Goal: Find specific page/section: Find specific page/section

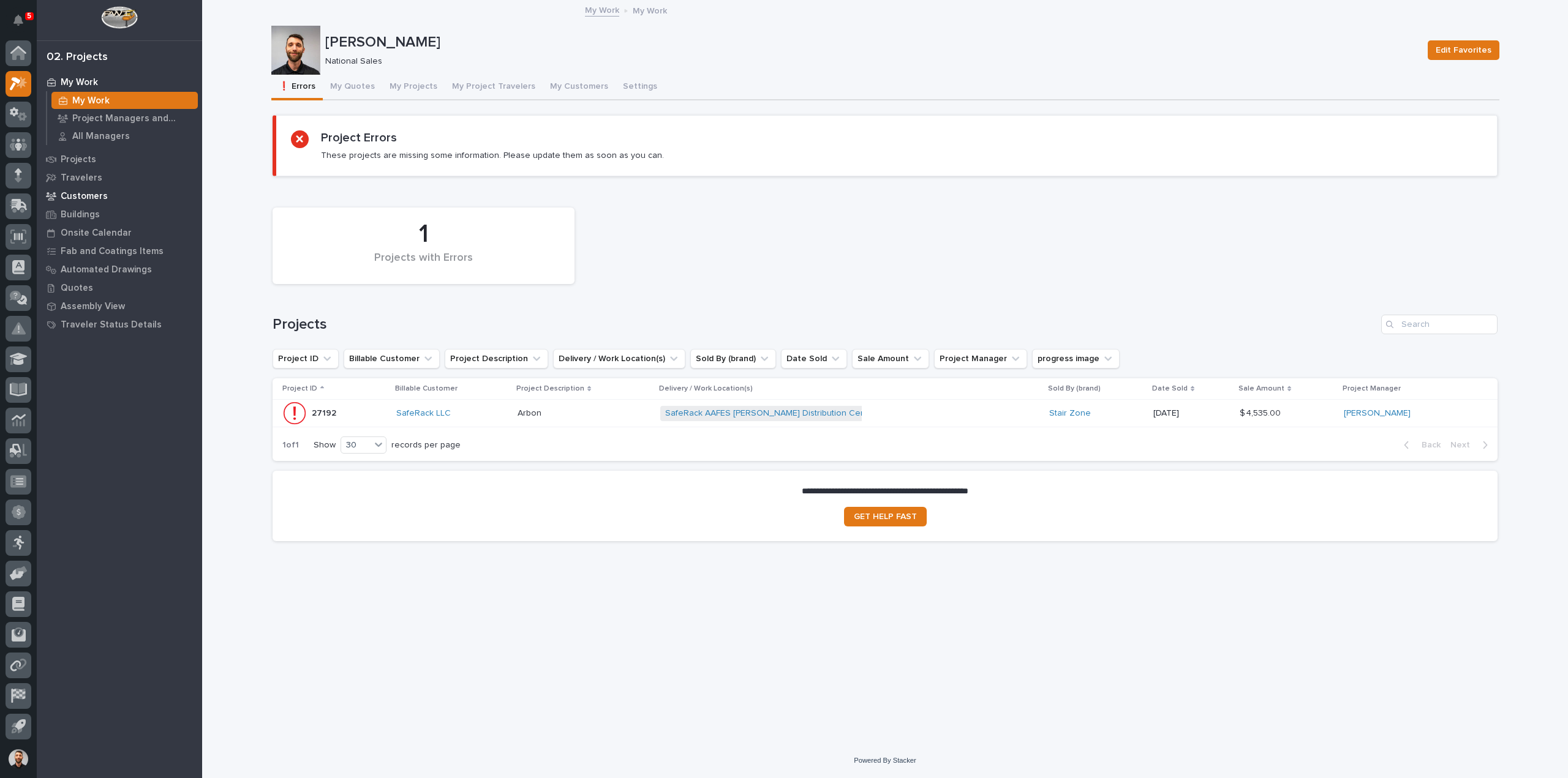
click at [83, 196] on p "Customers" at bounding box center [84, 196] width 47 height 11
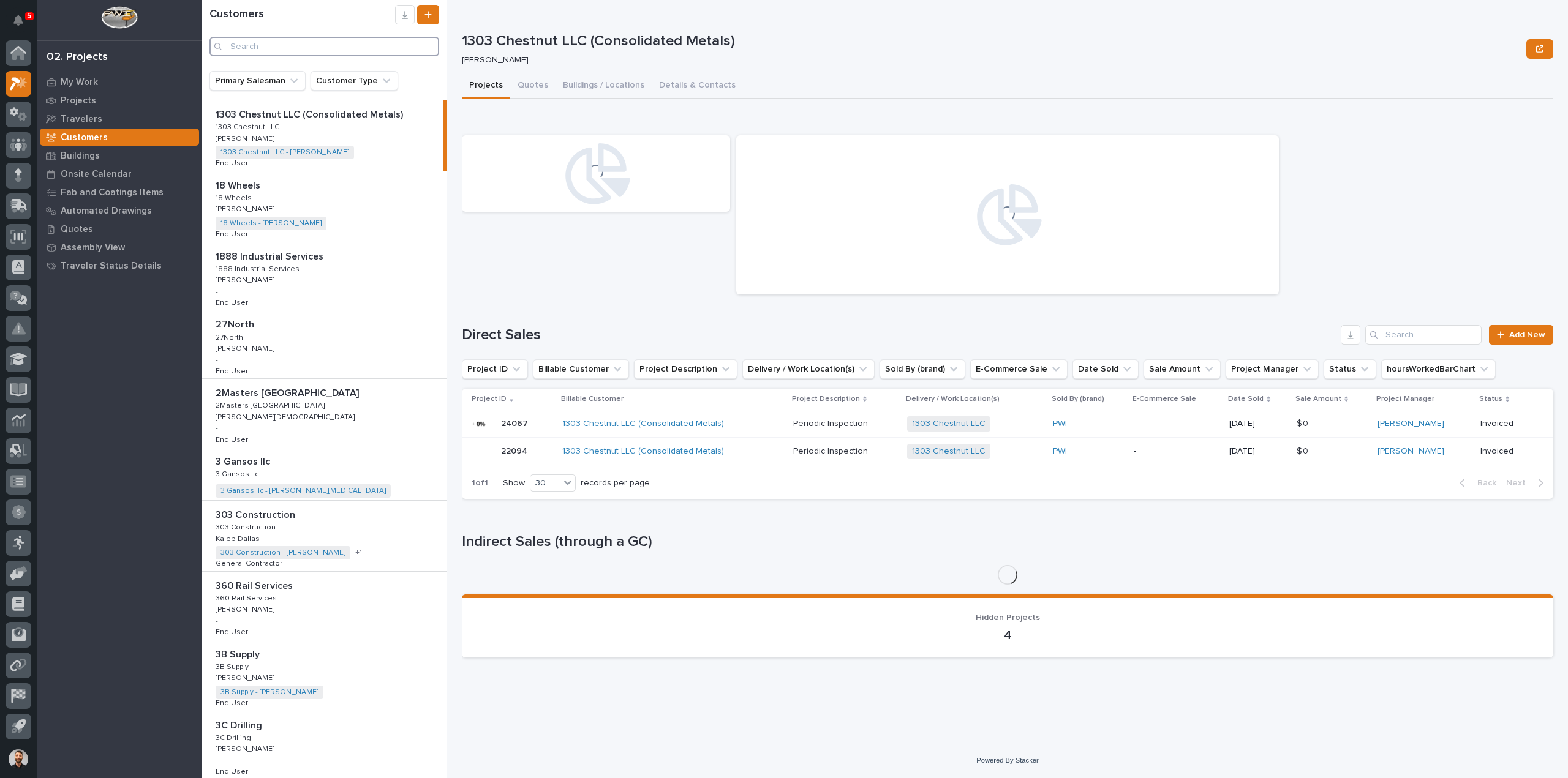
click at [280, 49] on input "Search" at bounding box center [325, 47] width 230 height 20
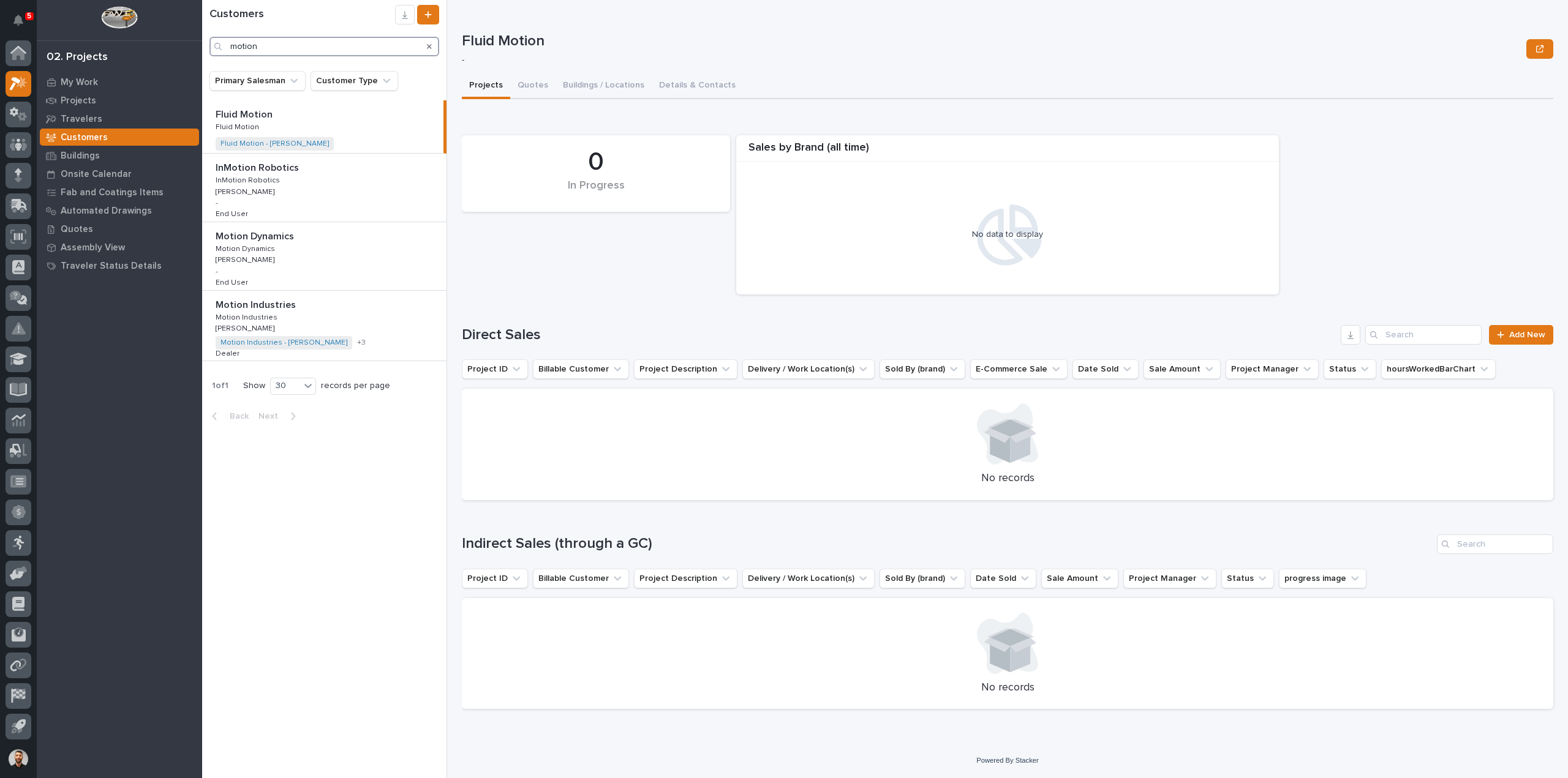
type input "motion"
click at [135, 361] on div "My Work Projects Travelers Customers Buildings Onsite Calendar Fab and Coatings…" at bounding box center [119, 425] width 165 height 705
click at [94, 96] on div "Projects" at bounding box center [119, 100] width 159 height 17
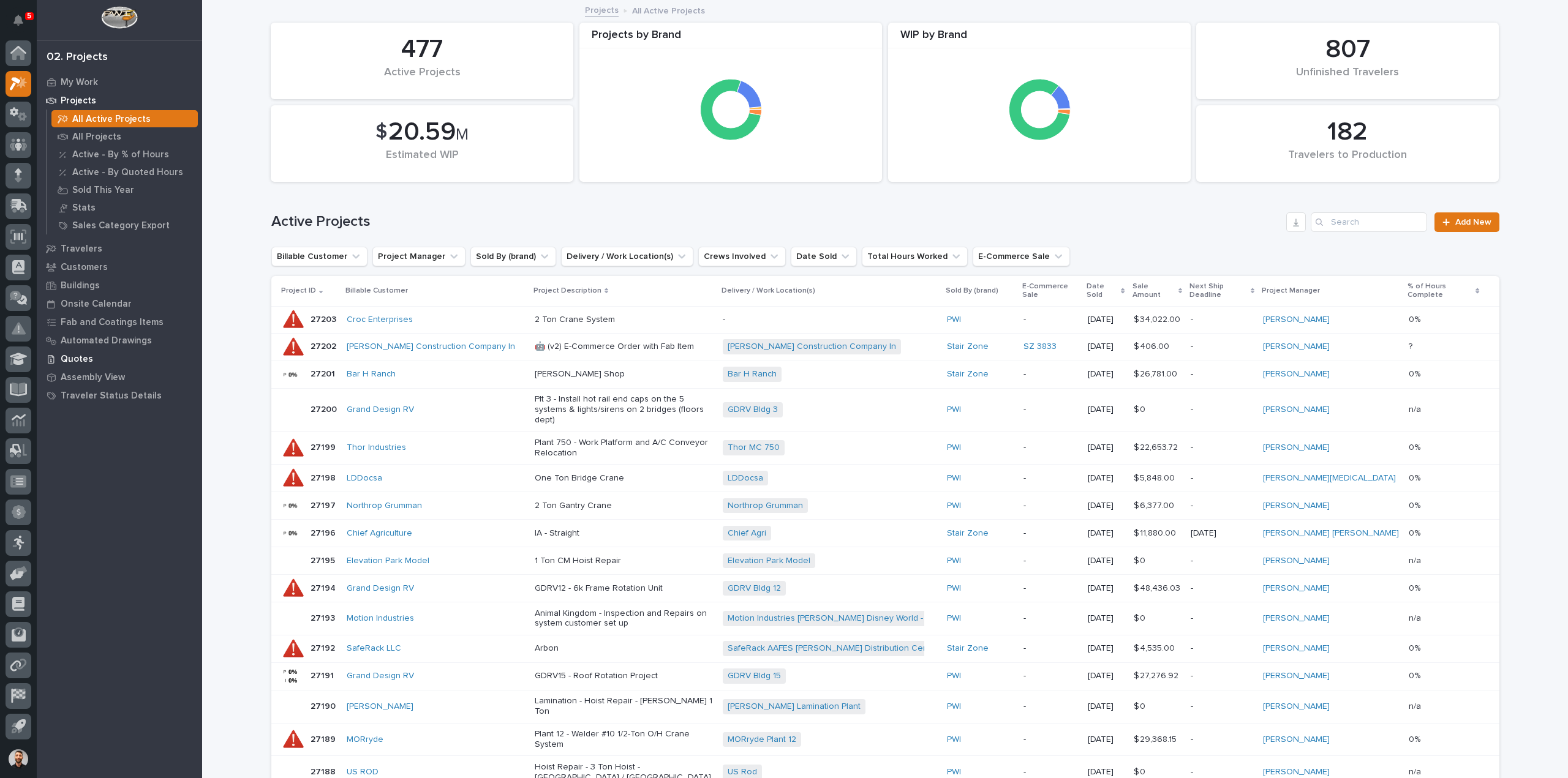
click at [81, 362] on p "Quotes" at bounding box center [77, 359] width 32 height 11
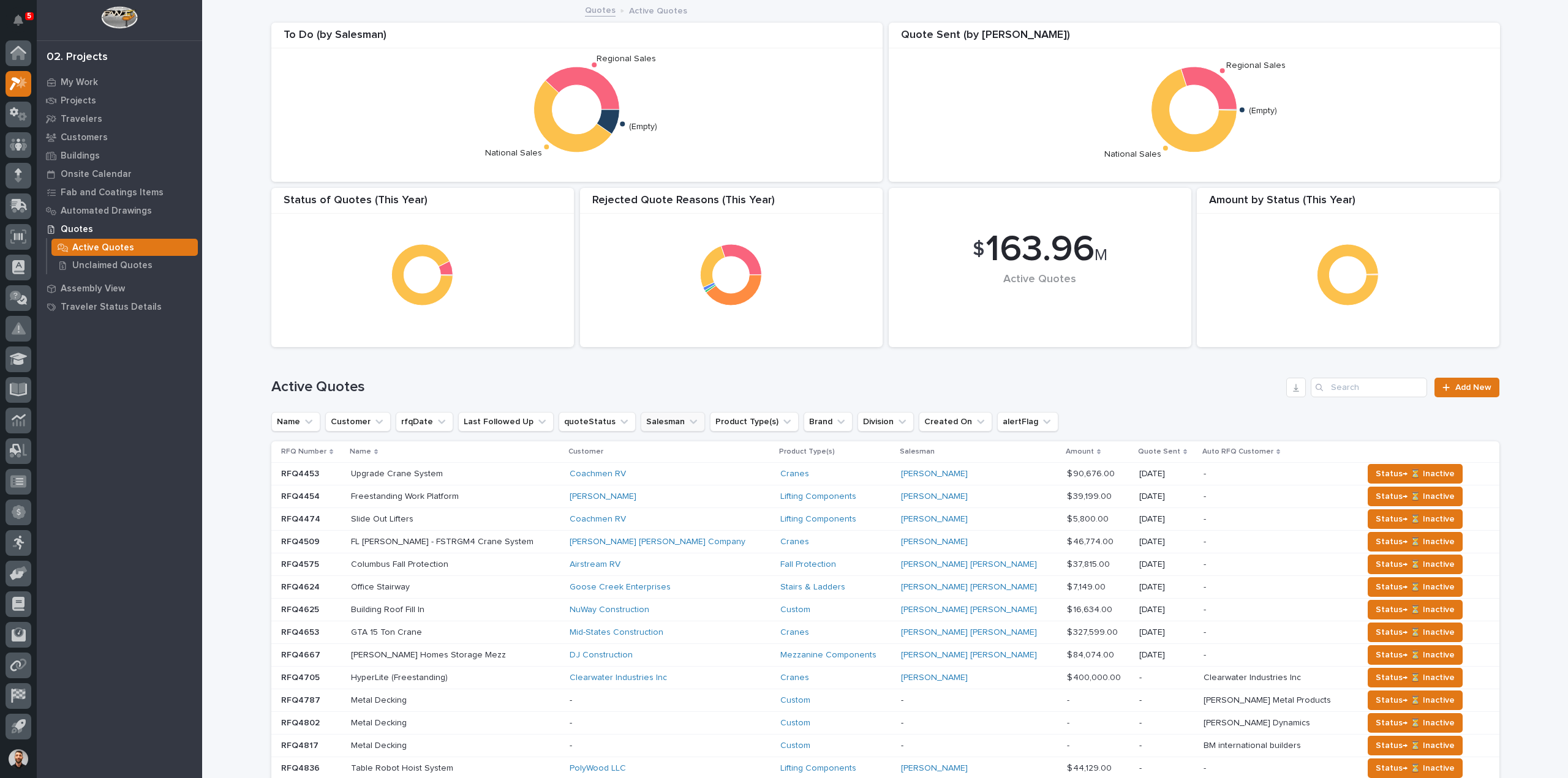
click at [690, 421] on icon "Salesman" at bounding box center [693, 422] width 8 height 5
type input "roar"
click at [674, 502] on p "Roark Jones" at bounding box center [705, 500] width 130 height 8
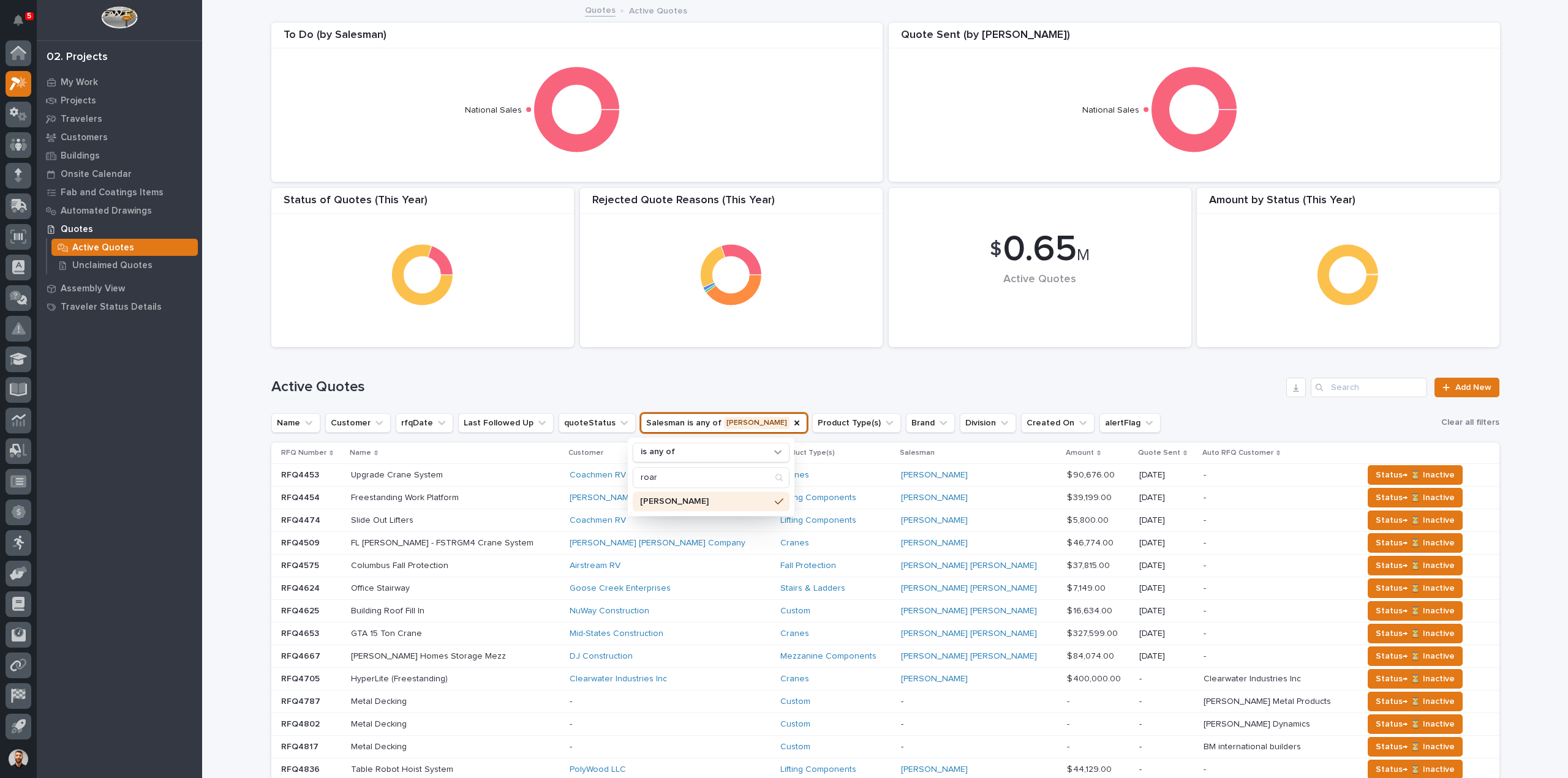
click at [1162, 386] on h1 "Active Quotes" at bounding box center [776, 387] width 1011 height 18
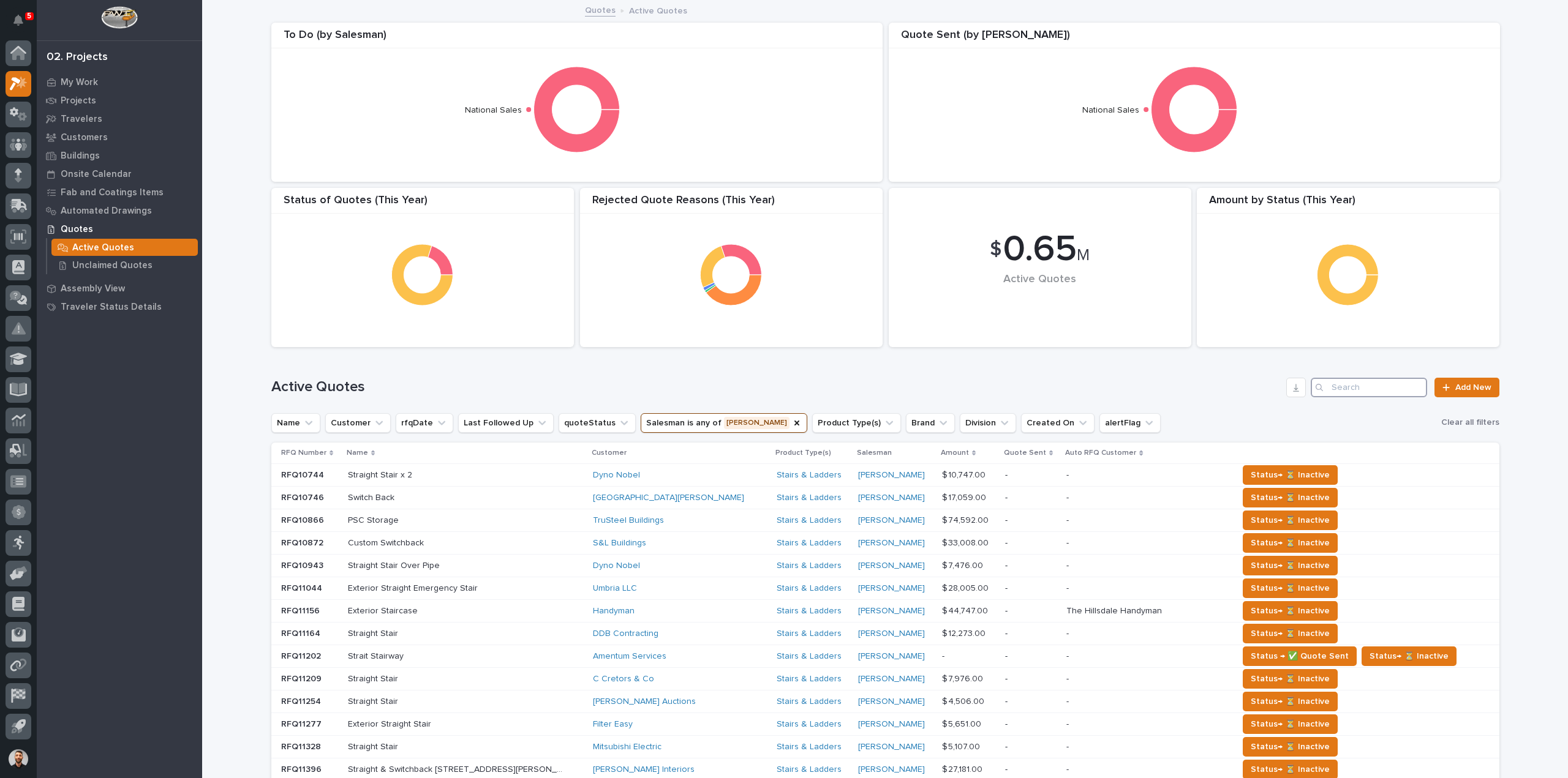
click at [1333, 392] on input "Search" at bounding box center [1369, 387] width 116 height 20
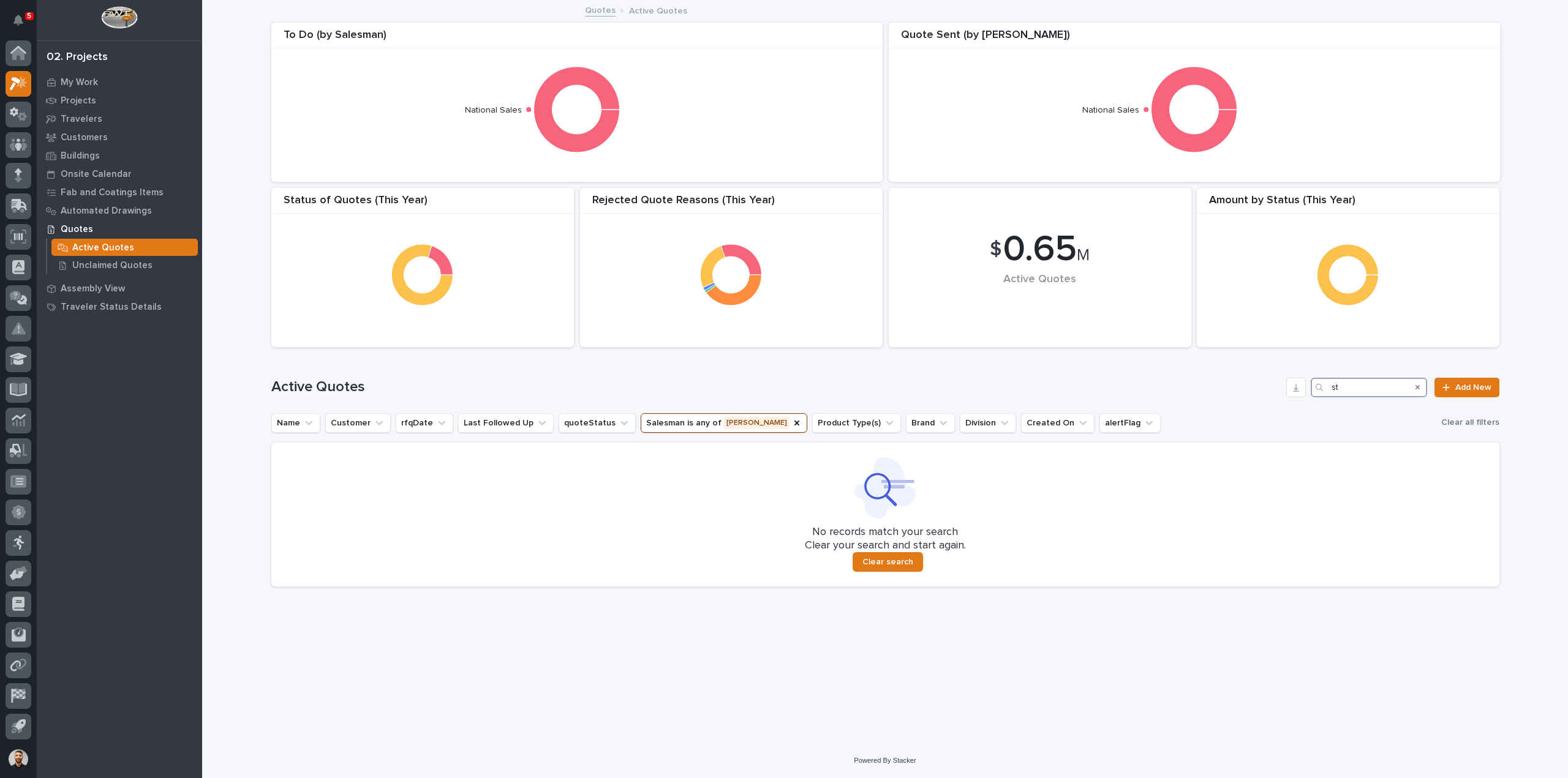
type input "s"
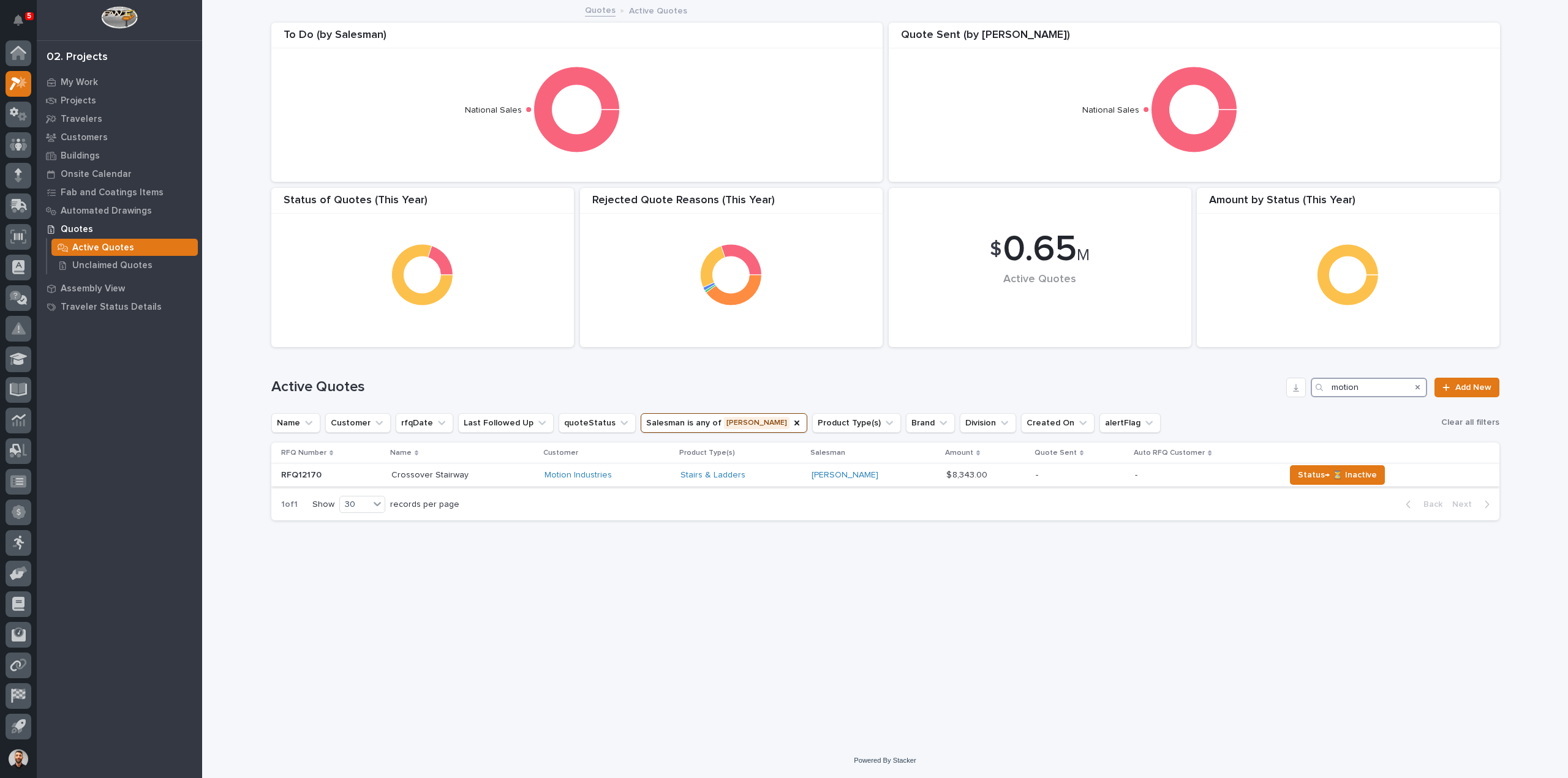
type input "motion"
click at [645, 475] on div "Motion Industries" at bounding box center [608, 475] width 126 height 11
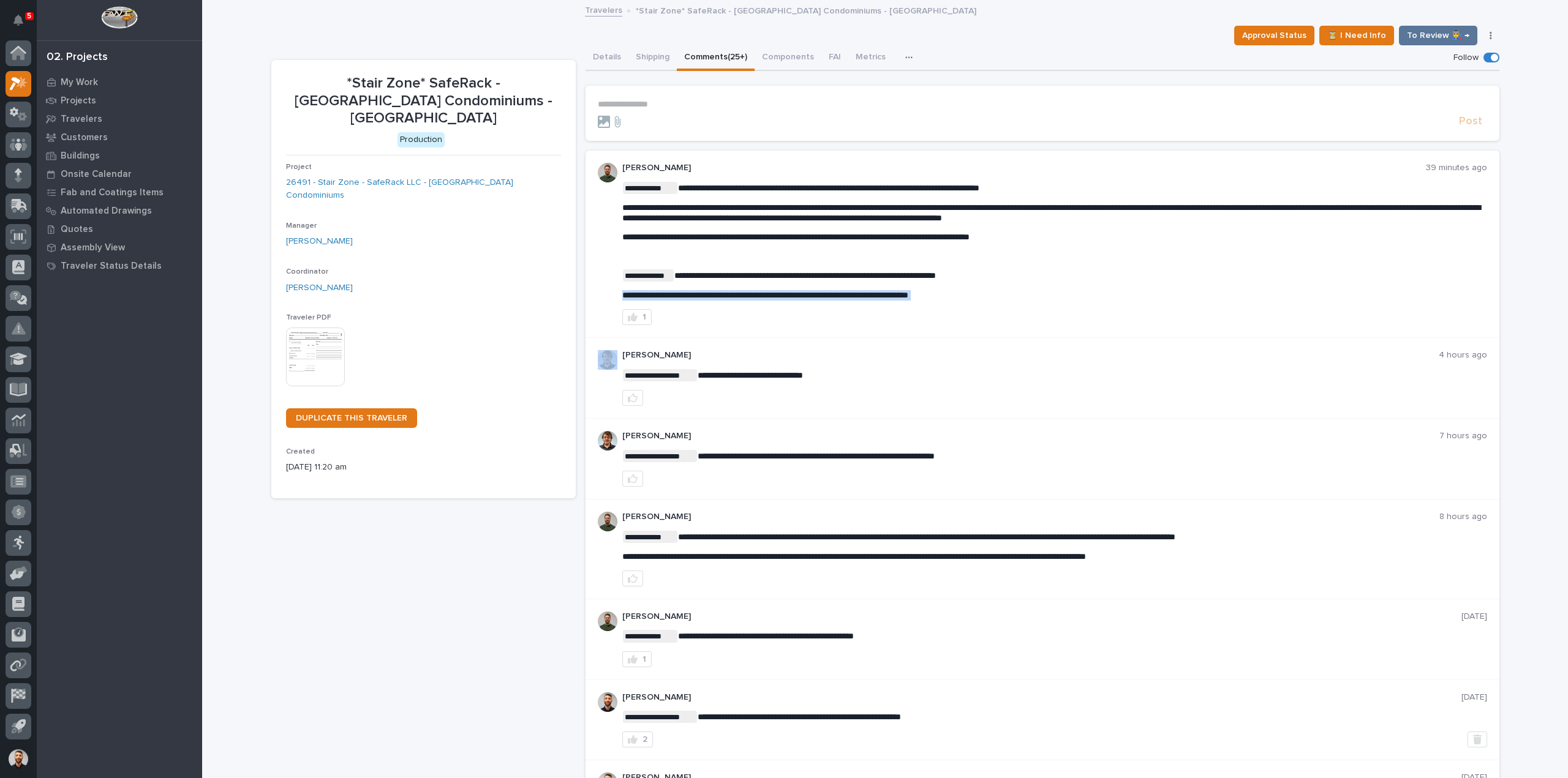
click at [882, 298] on span "**********" at bounding box center [765, 294] width 286 height 8
copy div "**********"
click at [1017, 300] on p "**********" at bounding box center [1054, 295] width 865 height 11
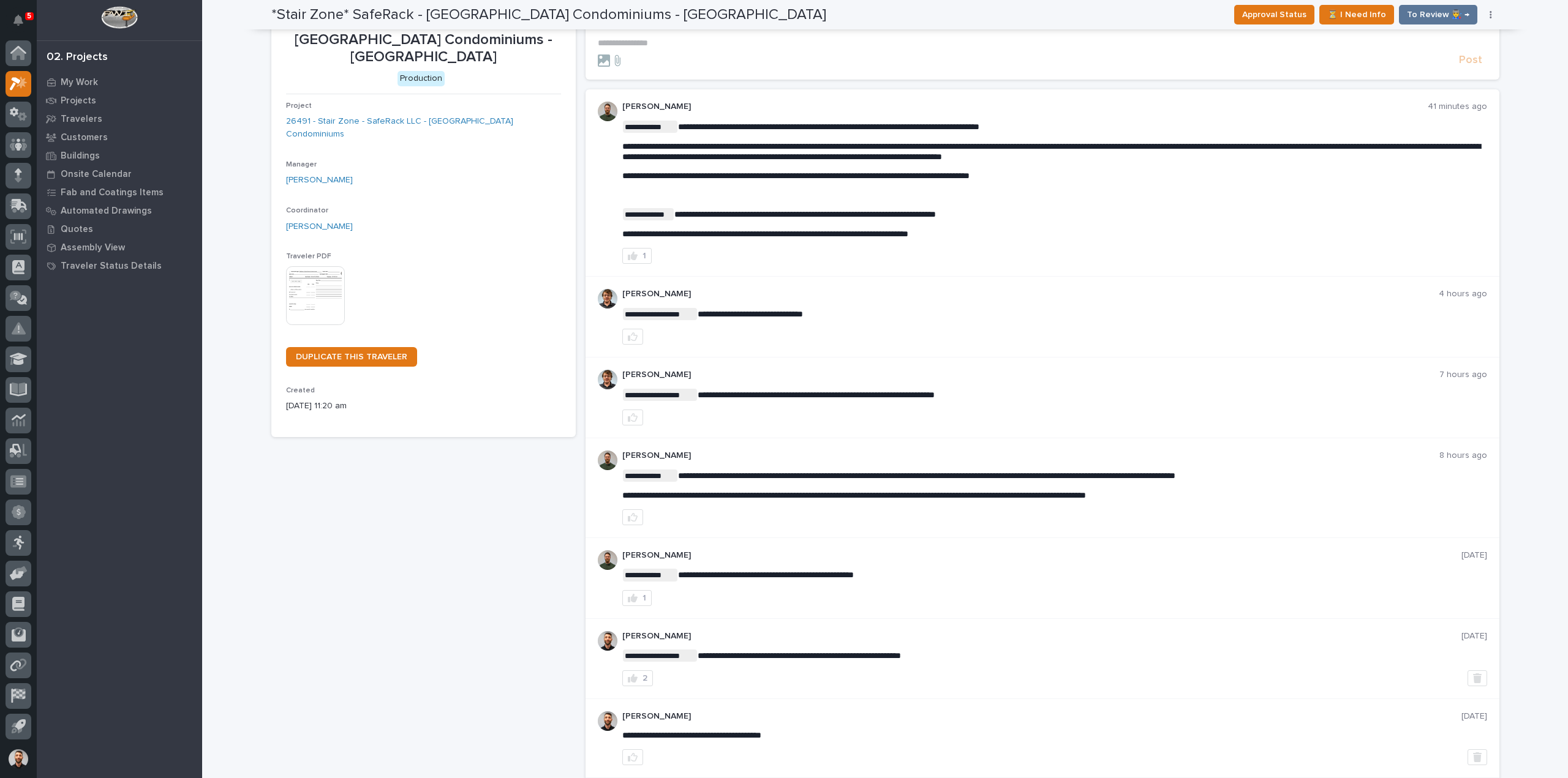
click at [1175, 294] on p "John McGurn" at bounding box center [1030, 294] width 817 height 11
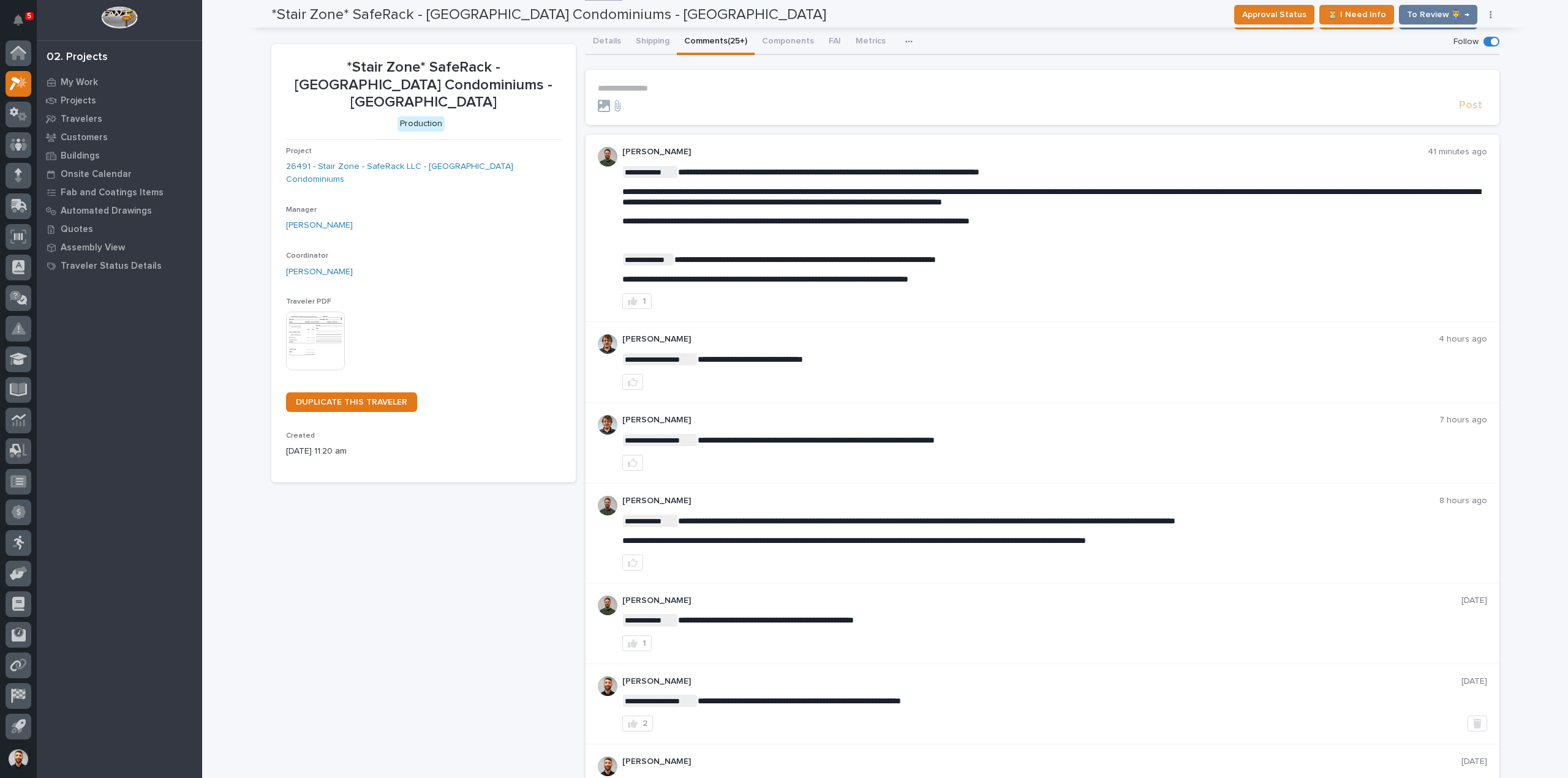
scroll to position [0, 0]
